Goal: Task Accomplishment & Management: Use online tool/utility

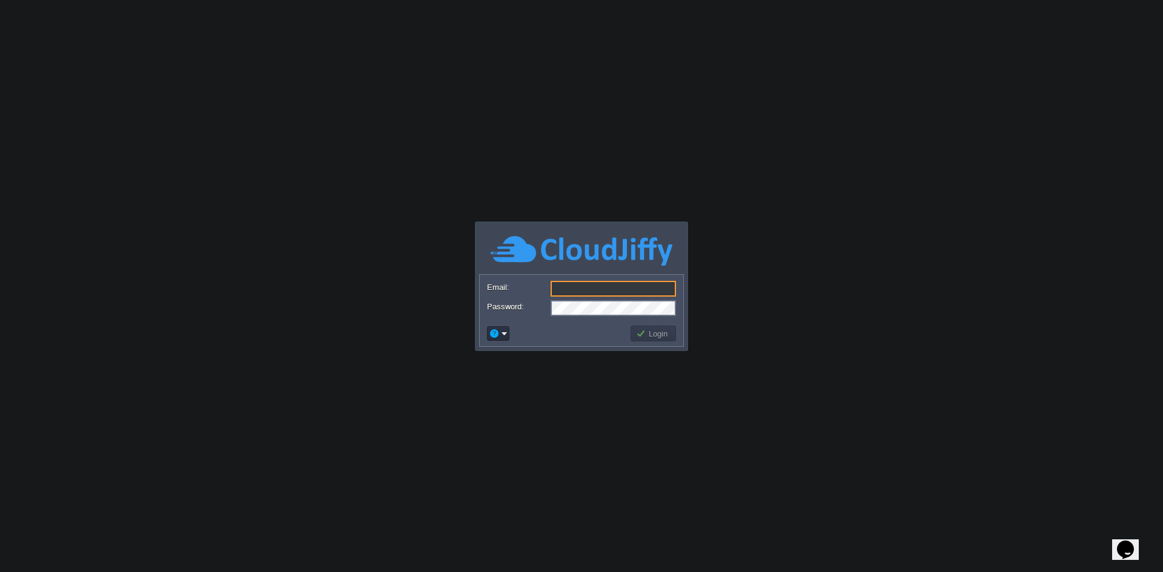
type input "[EMAIL_ADDRESS][DOMAIN_NAME]"
click at [659, 333] on button "Login" at bounding box center [653, 333] width 35 height 11
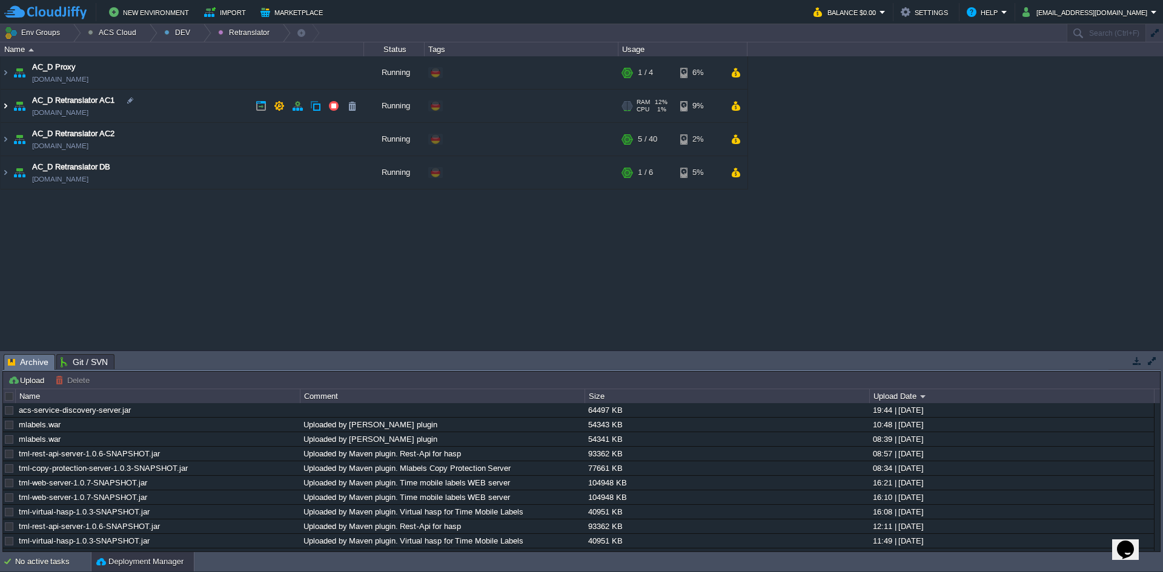
click at [7, 102] on img at bounding box center [6, 106] width 10 height 33
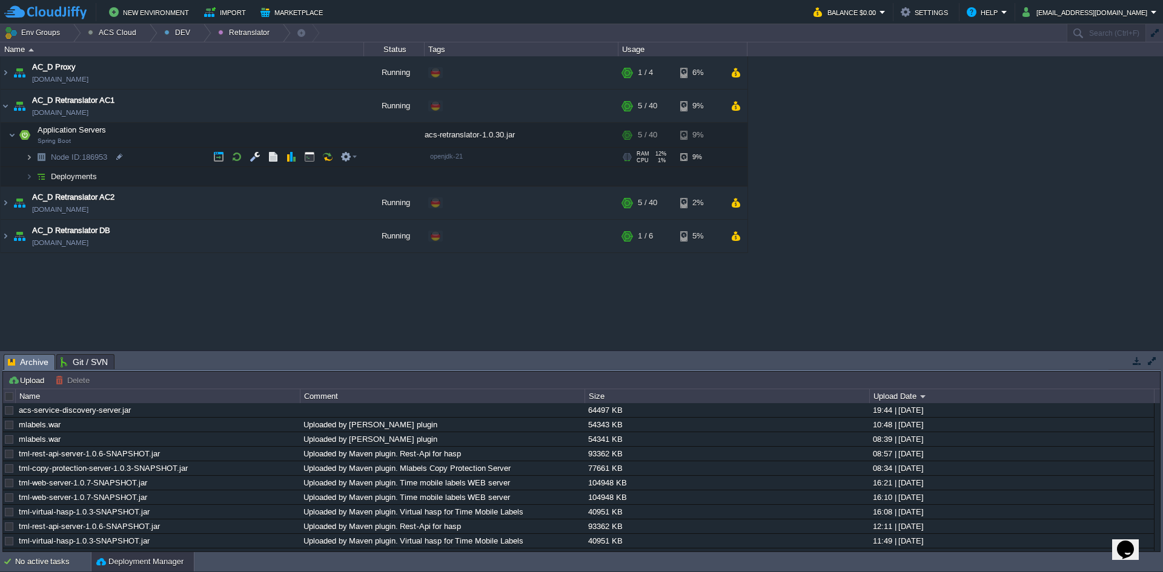
click at [32, 157] on img at bounding box center [28, 157] width 7 height 19
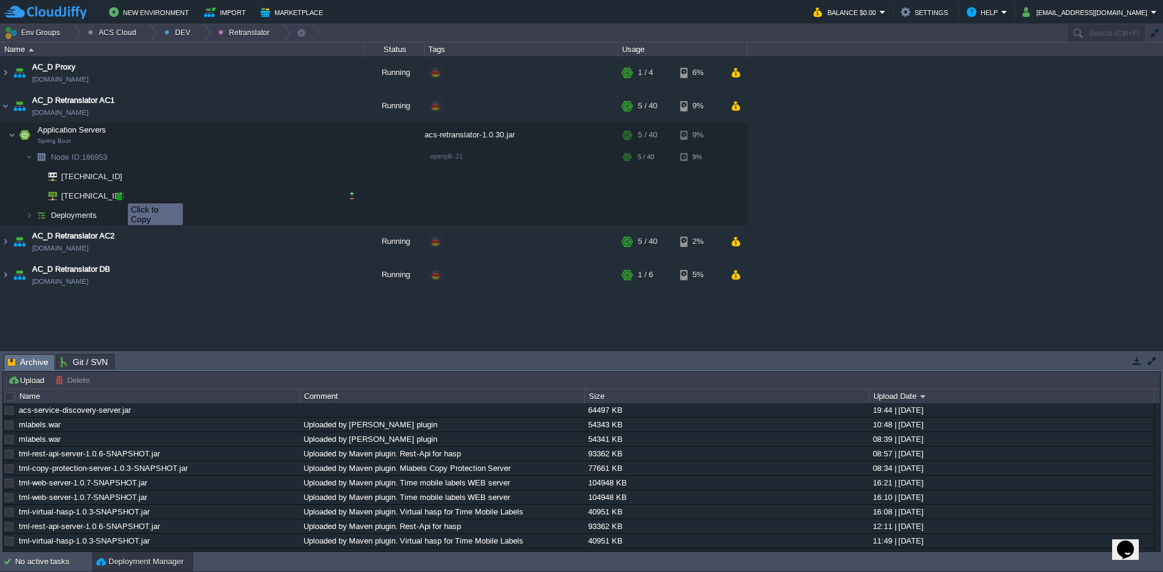
click at [119, 193] on div at bounding box center [119, 196] width 11 height 11
click at [8, 239] on img at bounding box center [6, 241] width 10 height 33
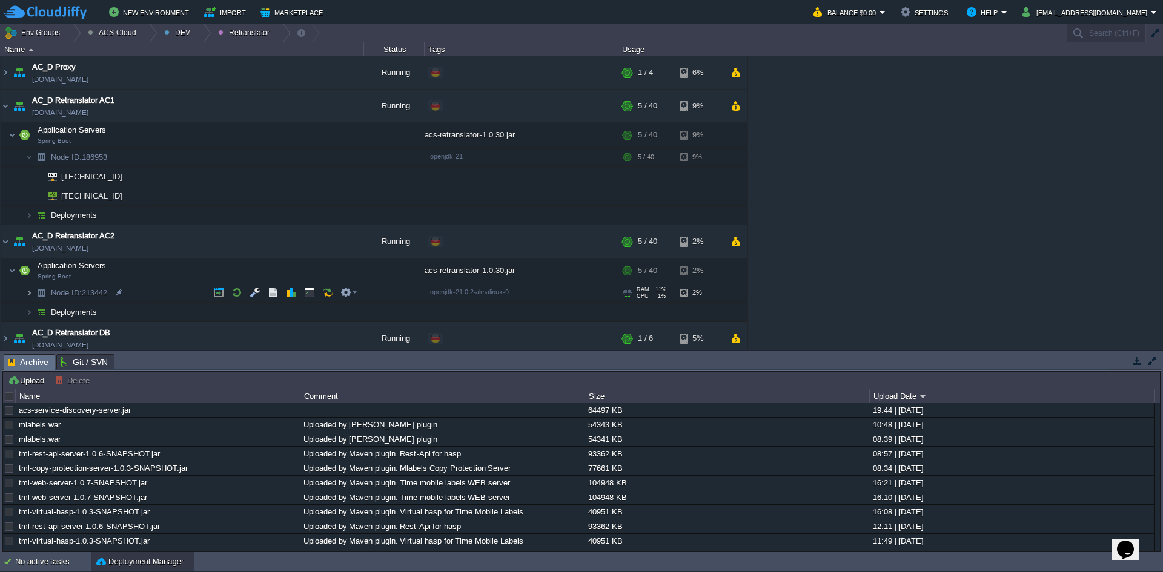
click at [28, 295] on img at bounding box center [28, 292] width 7 height 19
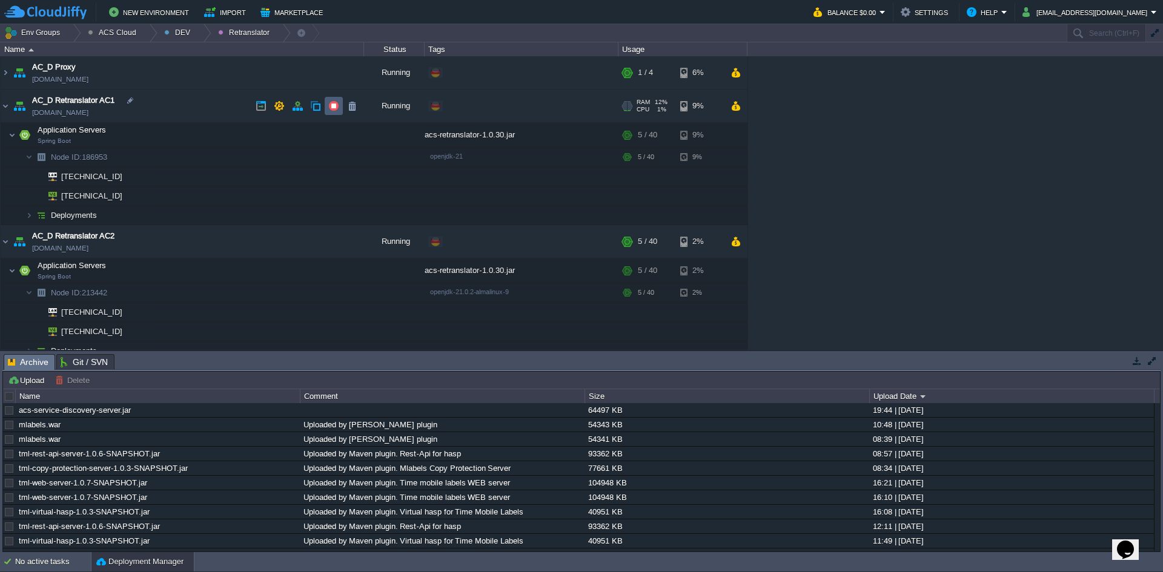
click at [339, 110] on td at bounding box center [334, 106] width 18 height 18
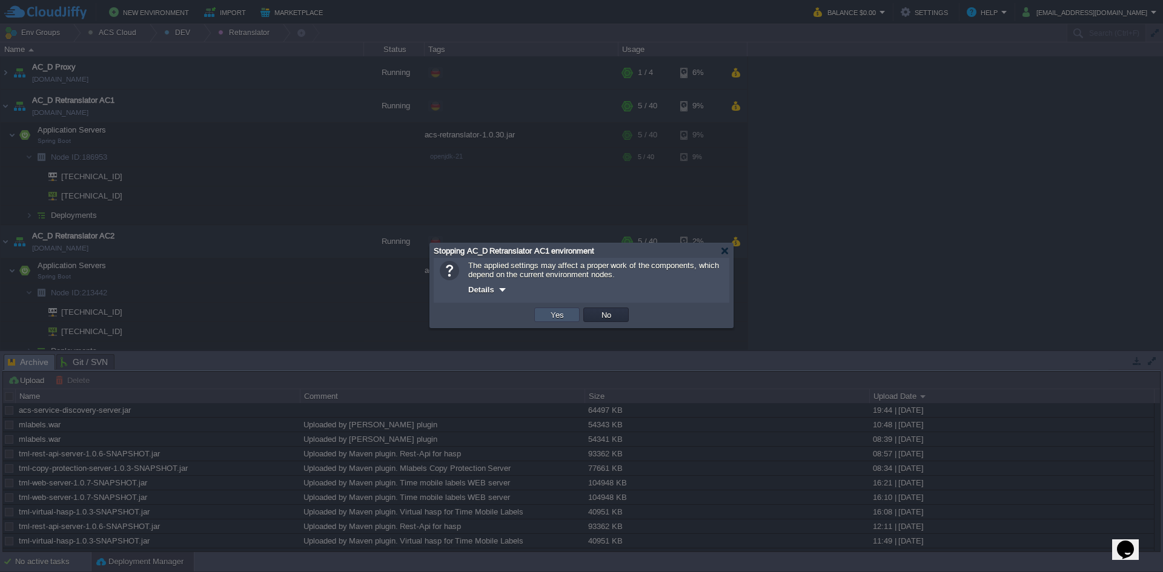
click at [547, 317] on button "Yes" at bounding box center [557, 314] width 21 height 11
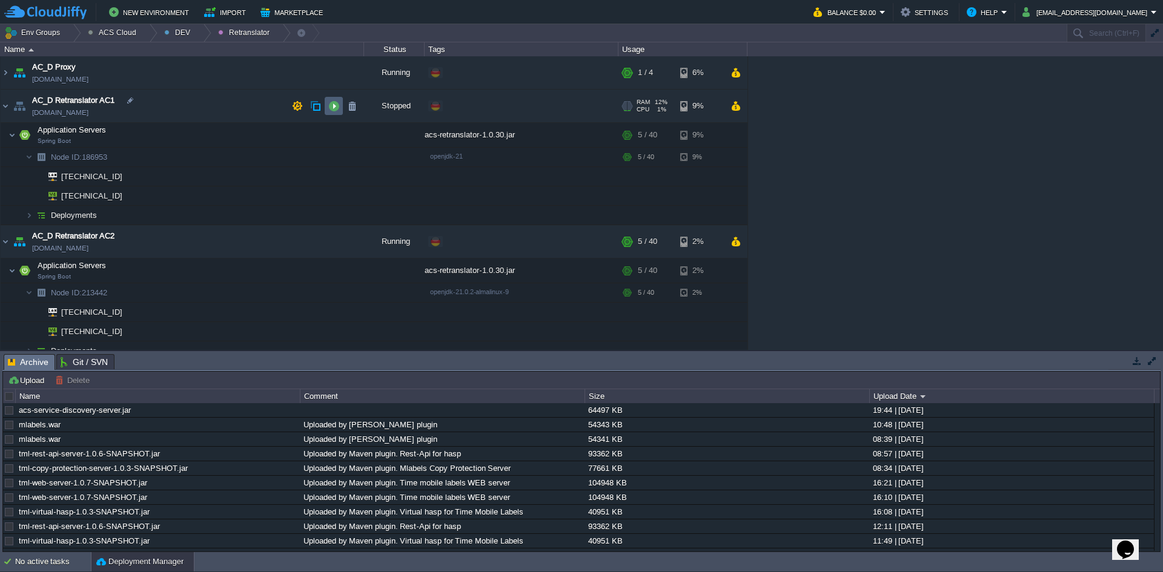
click at [342, 111] on td at bounding box center [334, 106] width 18 height 18
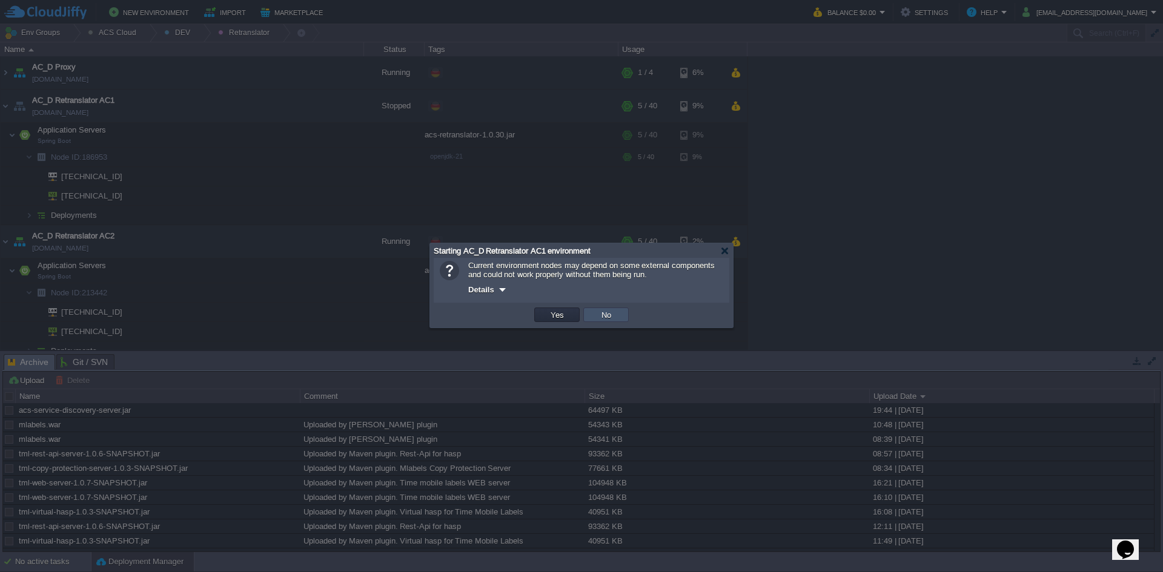
click at [612, 320] on button "No" at bounding box center [606, 314] width 17 height 11
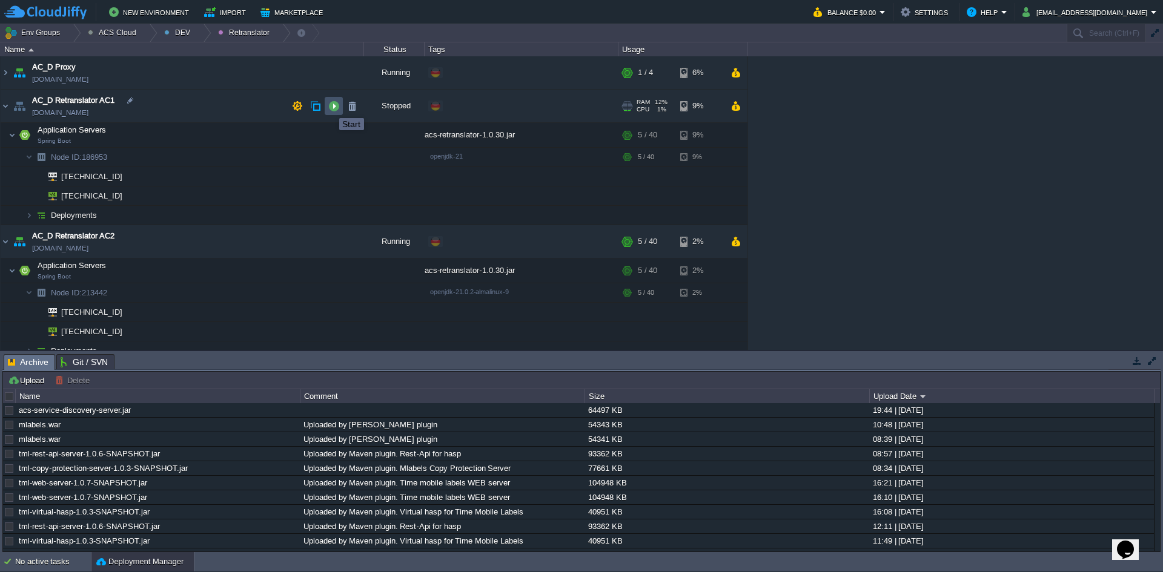
click at [330, 107] on button "button" at bounding box center [333, 106] width 11 height 11
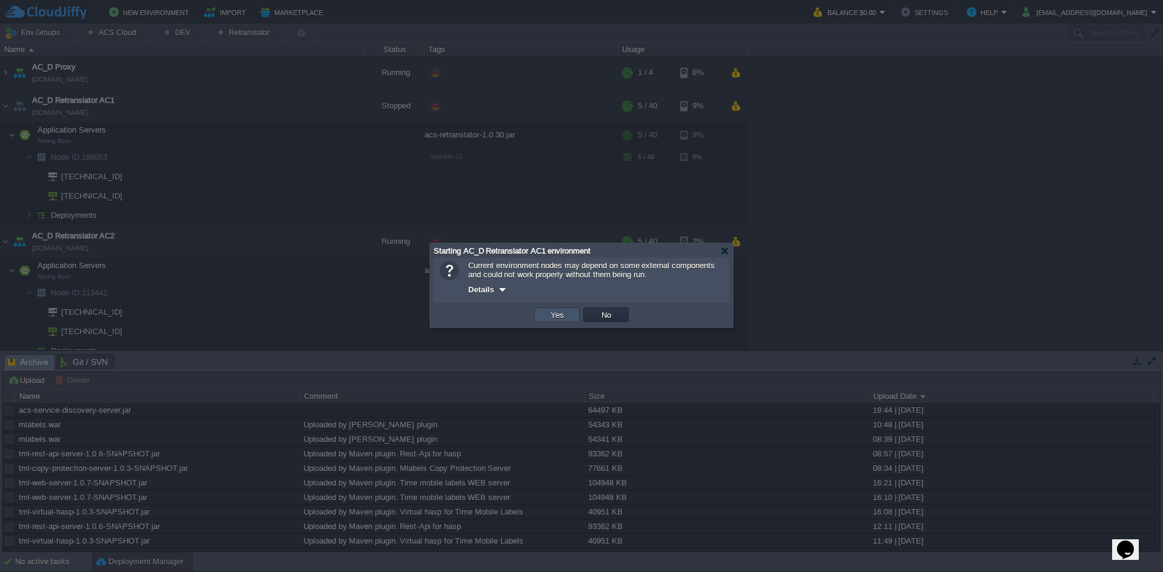
click at [559, 318] on button "Yes" at bounding box center [557, 314] width 21 height 11
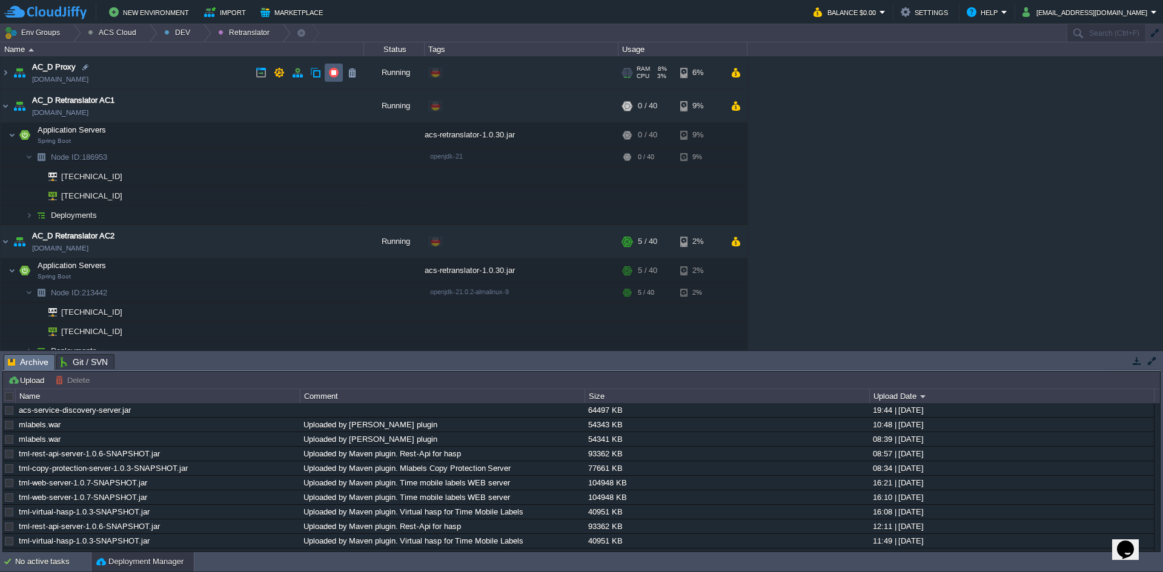
click at [339, 79] on td at bounding box center [334, 73] width 18 height 18
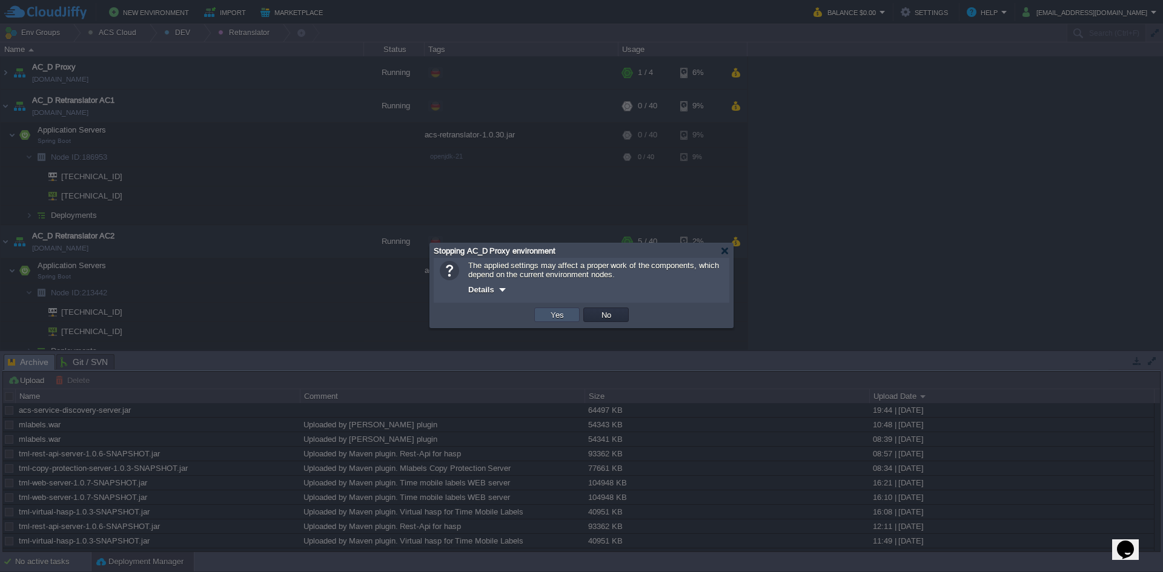
click at [550, 312] on button "Yes" at bounding box center [557, 314] width 21 height 11
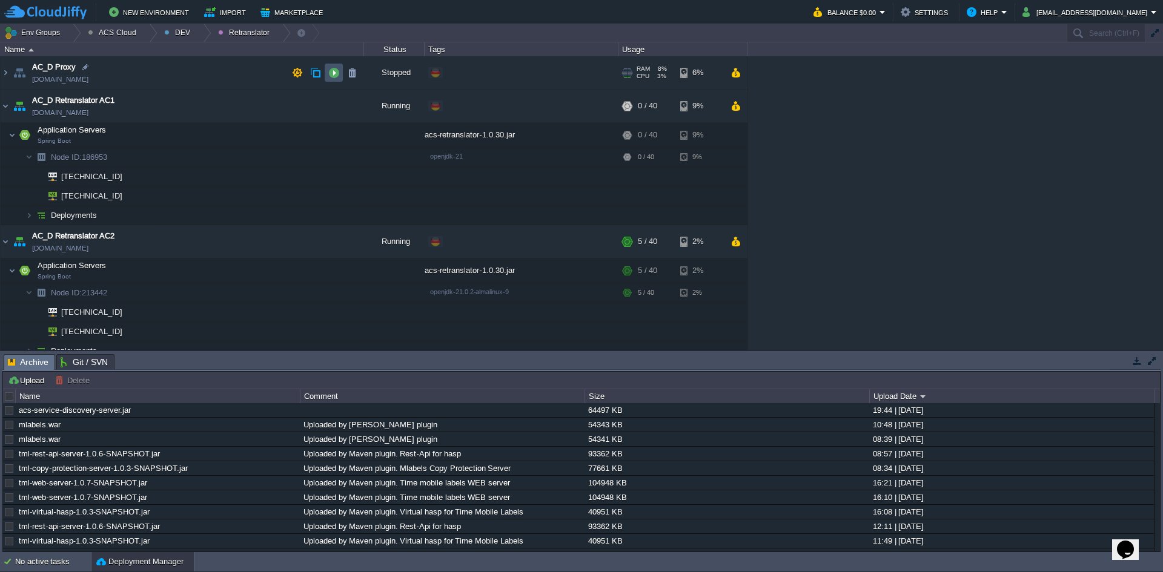
click at [328, 71] on button "button" at bounding box center [333, 72] width 11 height 11
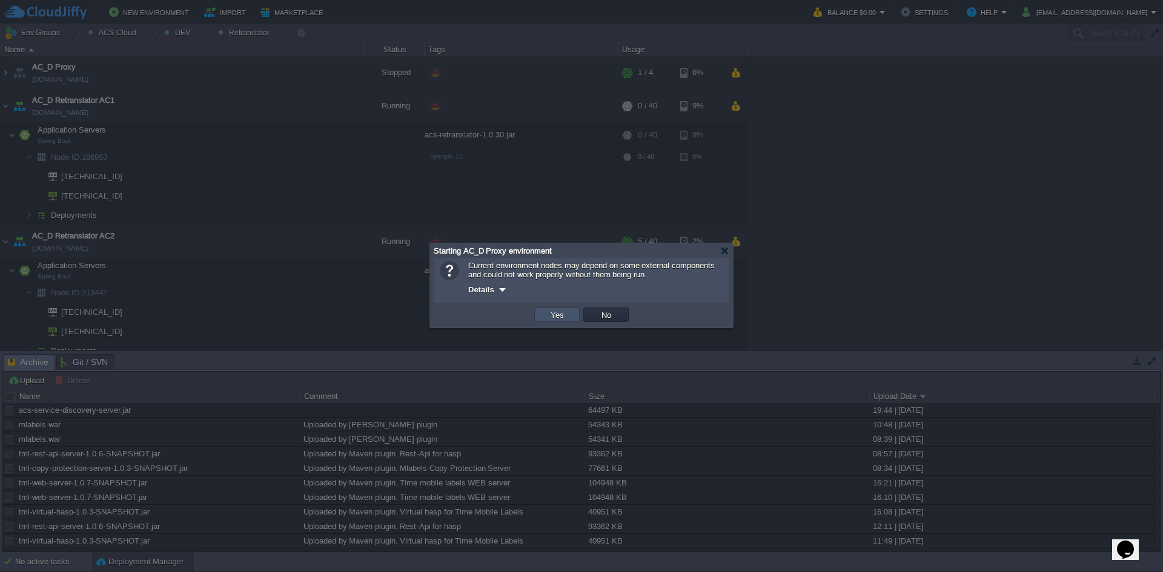
click at [564, 316] on button "Yes" at bounding box center [557, 314] width 21 height 11
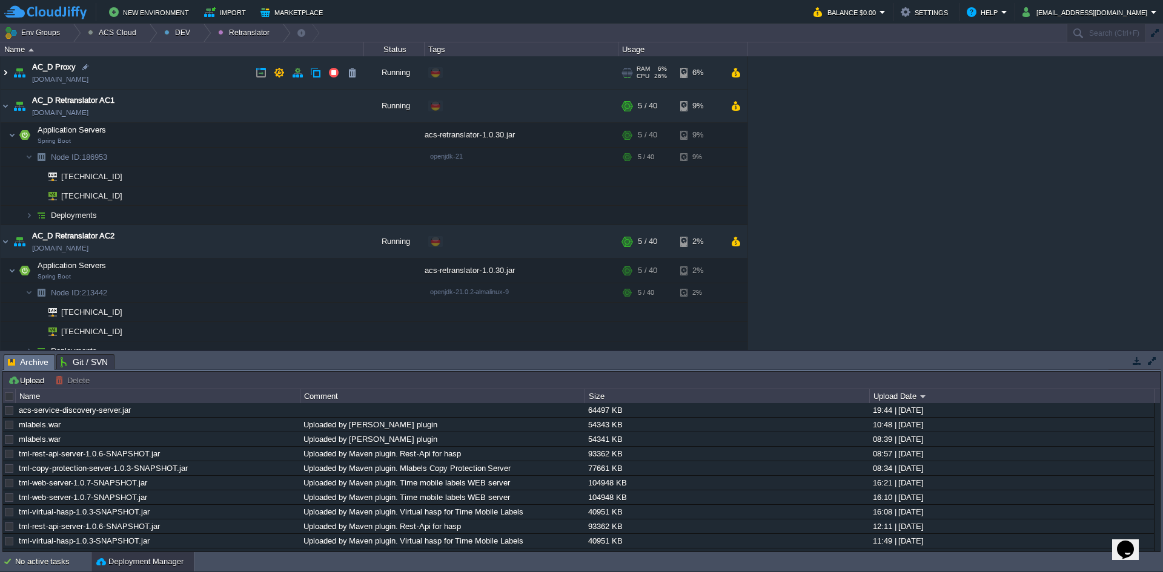
click at [4, 73] on img at bounding box center [6, 72] width 10 height 33
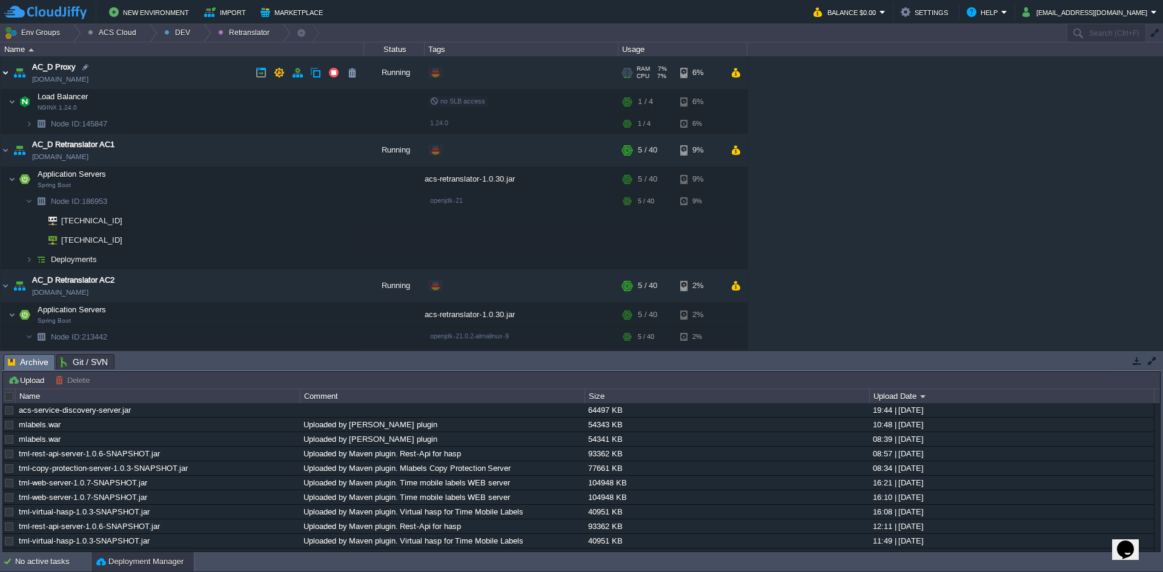
click at [7, 73] on img at bounding box center [6, 72] width 10 height 33
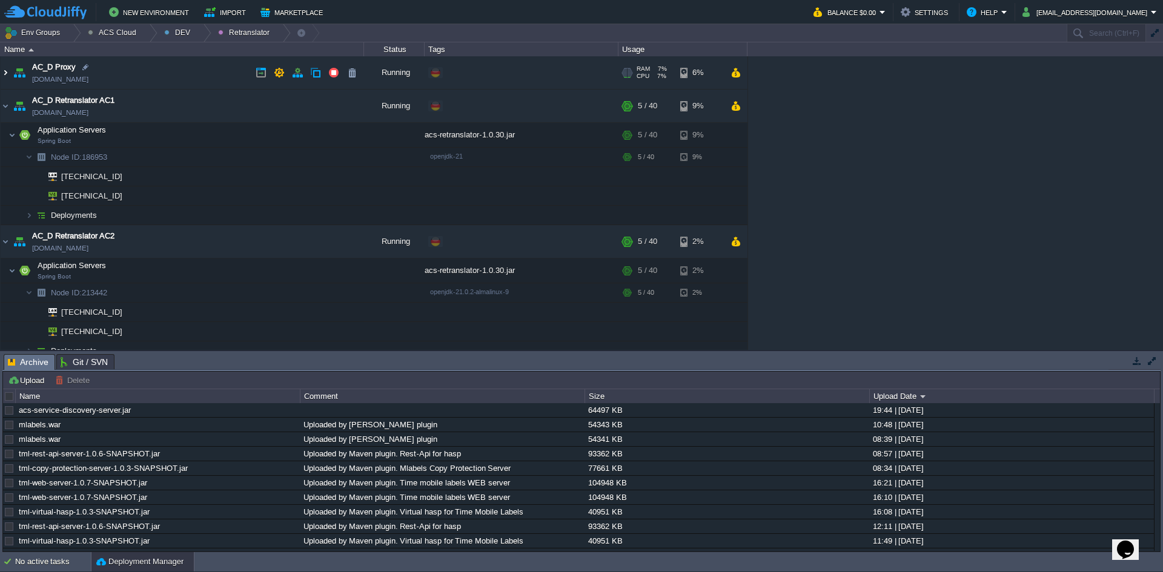
click at [6, 74] on img at bounding box center [6, 72] width 10 height 33
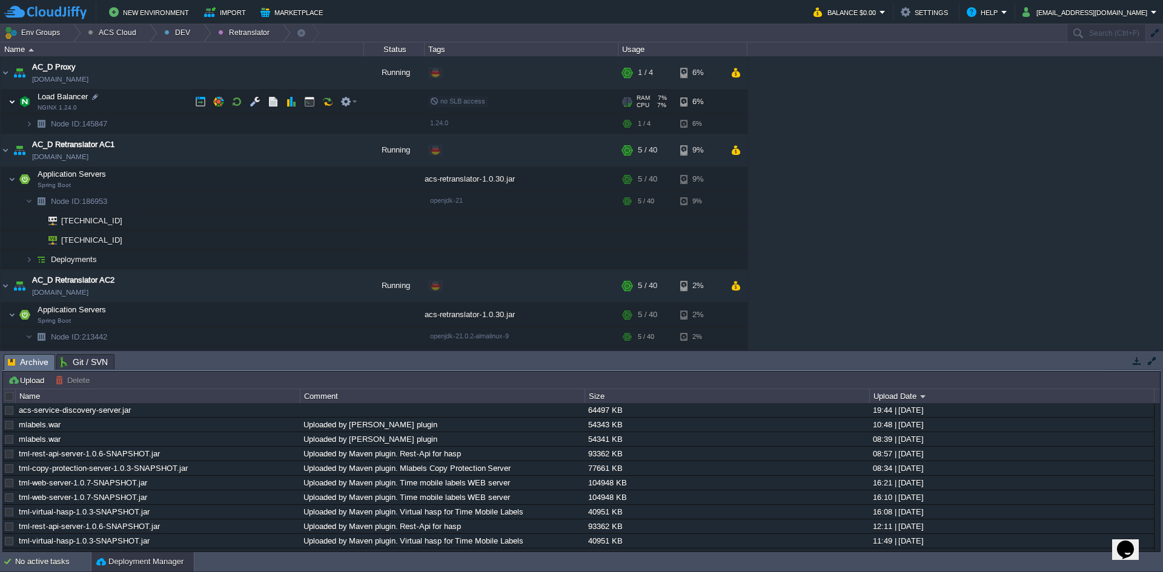
click at [11, 106] on img at bounding box center [11, 102] width 7 height 24
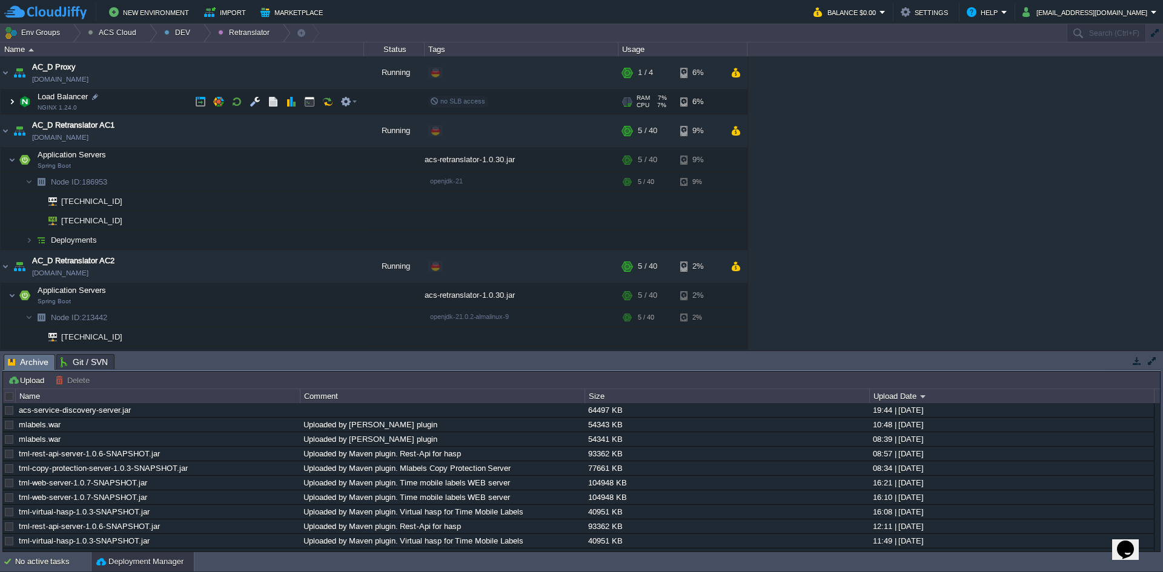
click at [11, 106] on img at bounding box center [11, 102] width 7 height 24
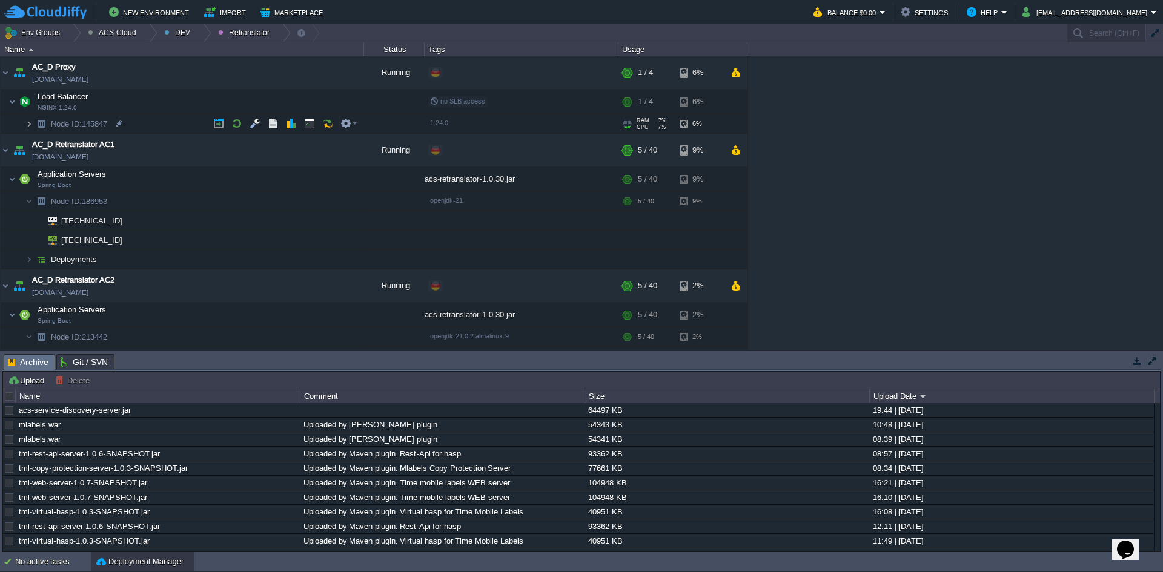
click at [27, 122] on img at bounding box center [28, 123] width 7 height 19
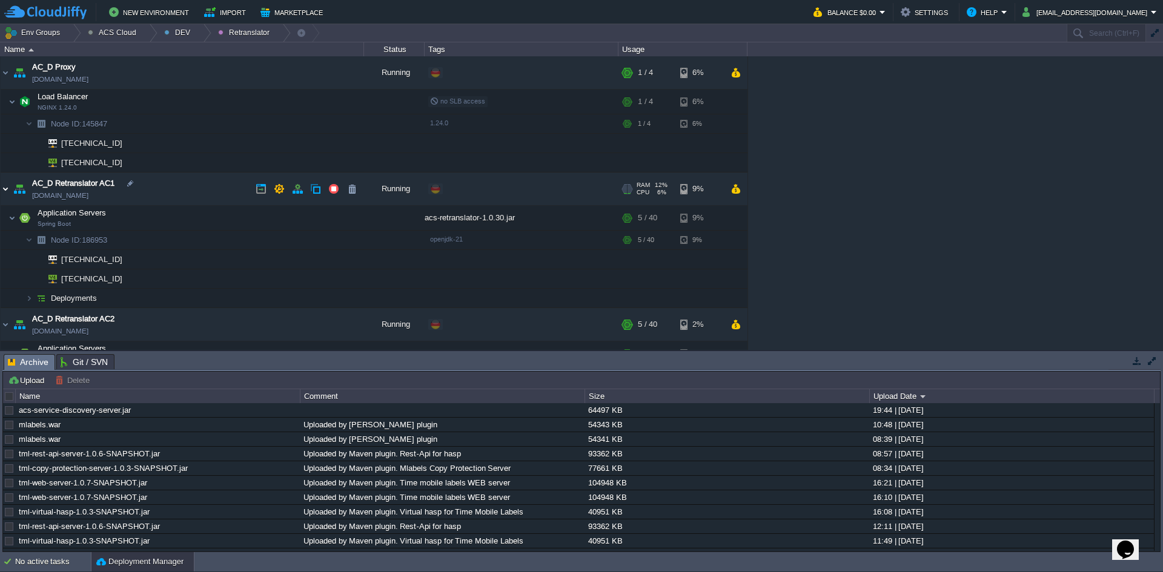
click at [7, 193] on img at bounding box center [6, 189] width 10 height 33
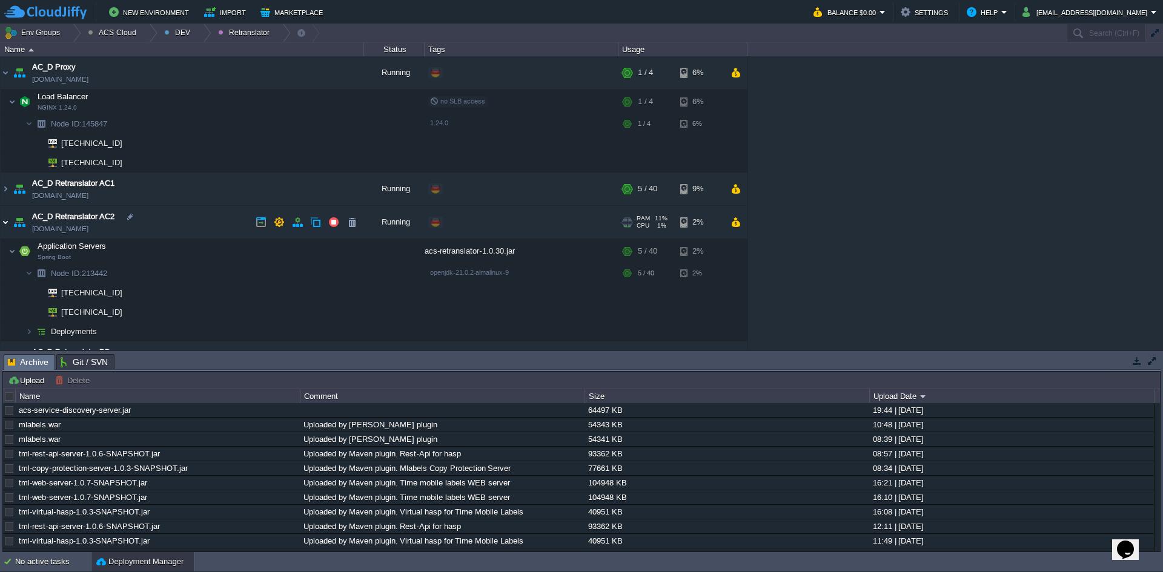
click at [9, 217] on img at bounding box center [6, 222] width 10 height 33
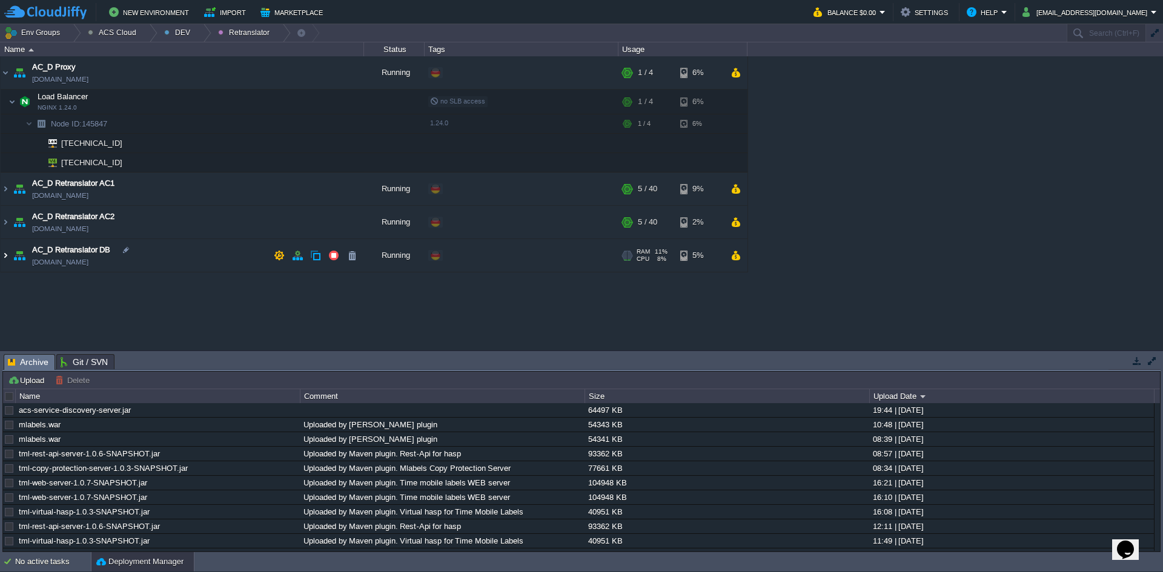
click at [5, 254] on img at bounding box center [6, 255] width 10 height 33
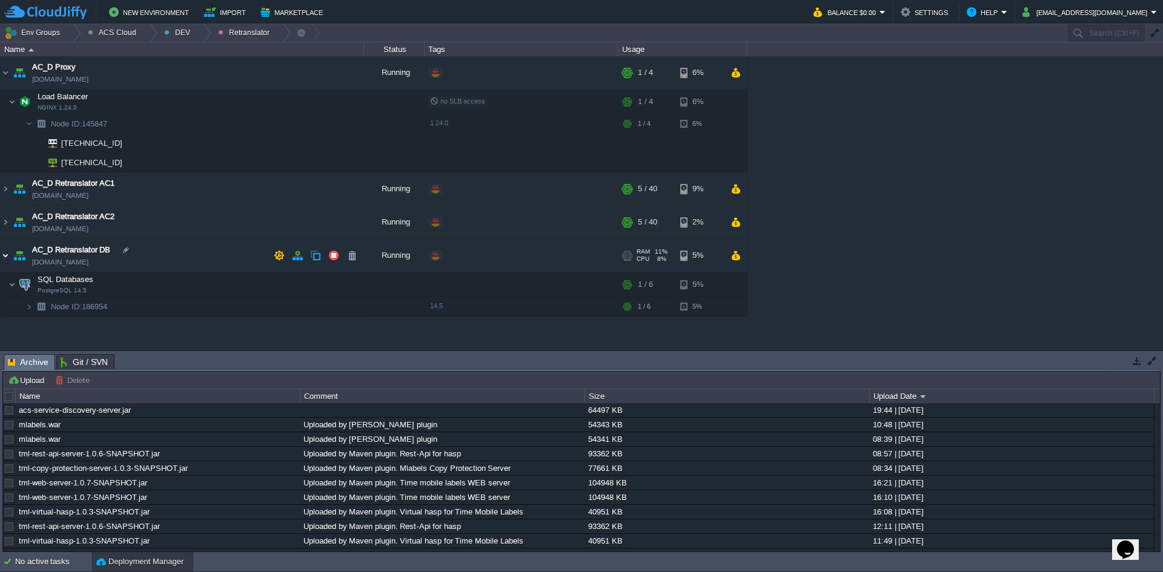
click at [5, 254] on img at bounding box center [6, 255] width 10 height 33
